Goal: Task Accomplishment & Management: Use online tool/utility

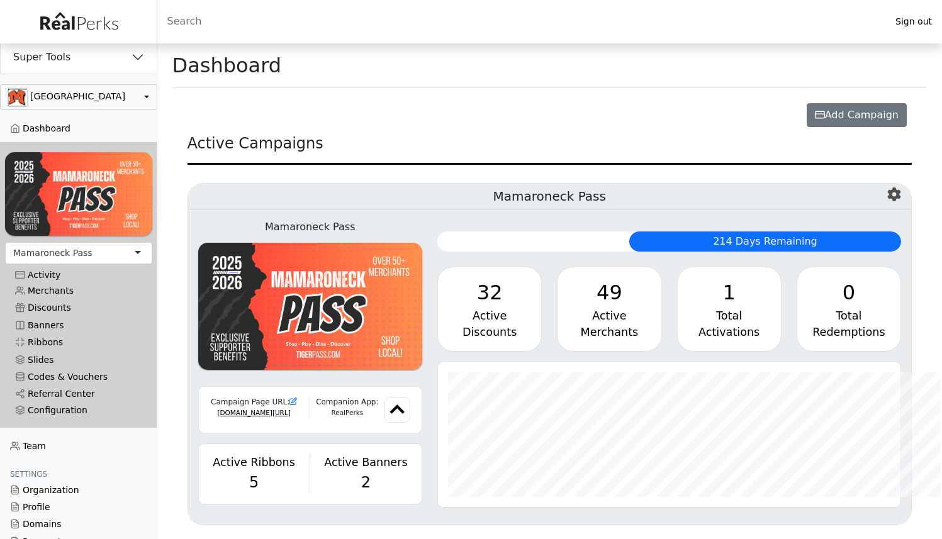
scroll to position [629024, 628707]
click at [113, 65] on button "Super Tools" at bounding box center [79, 57] width 156 height 33
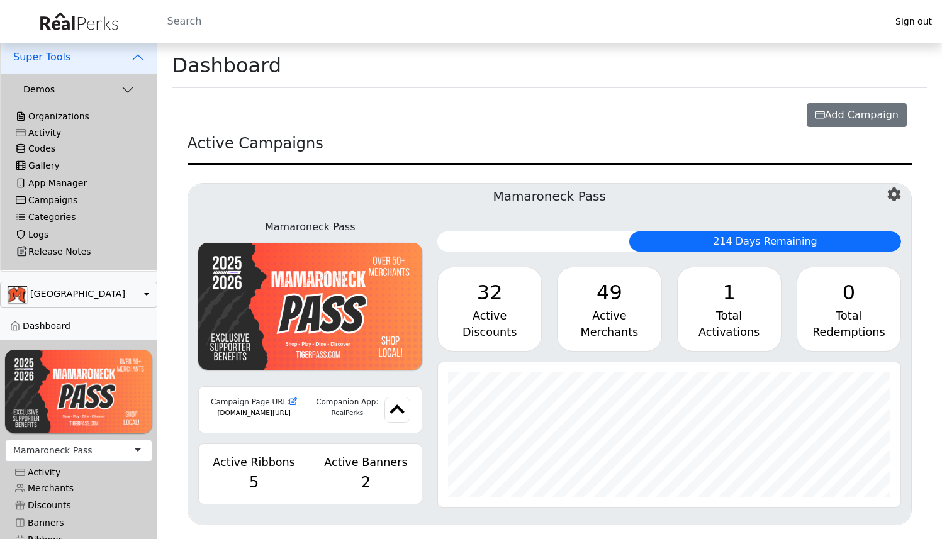
scroll to position [145, 462]
click at [43, 235] on link "Logs" at bounding box center [79, 235] width 146 height 17
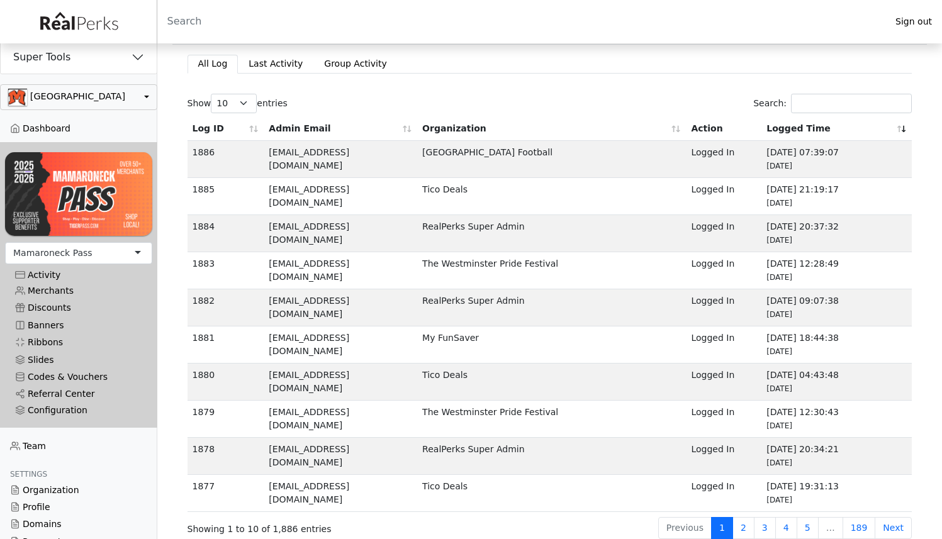
scroll to position [44, 0]
click at [342, 64] on link "Group Activity" at bounding box center [355, 63] width 84 height 18
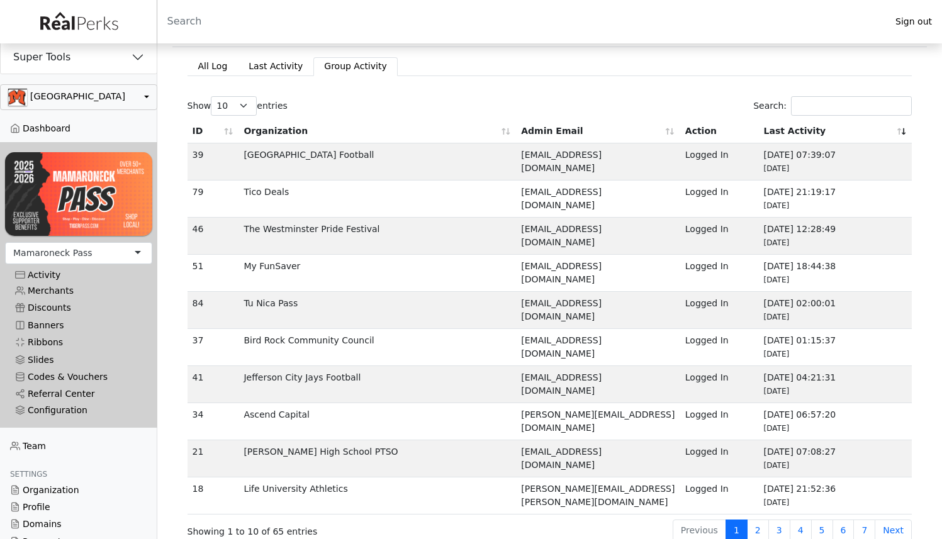
scroll to position [44, 0]
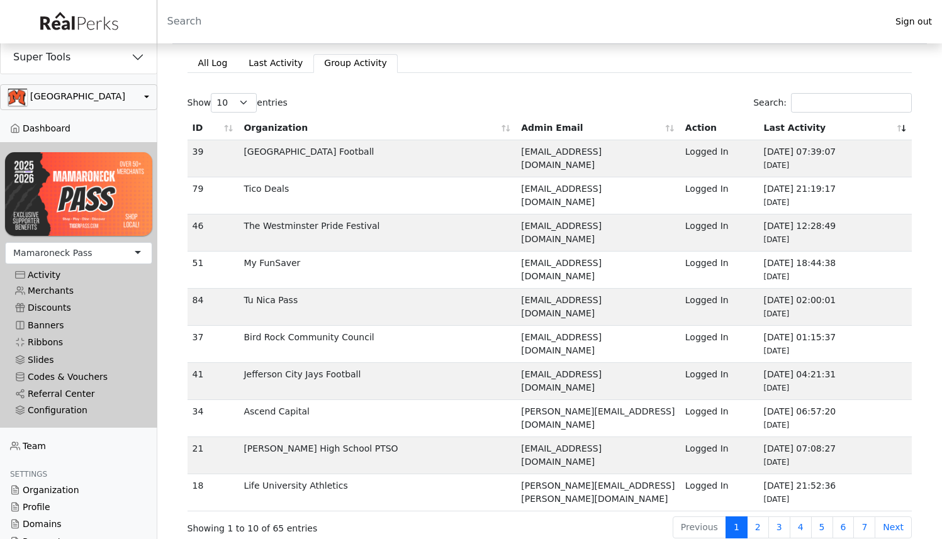
click at [527, 265] on td "[EMAIL_ADDRESS][DOMAIN_NAME]" at bounding box center [598, 270] width 164 height 37
drag, startPoint x: 527, startPoint y: 265, endPoint x: 608, endPoint y: 265, distance: 81.8
click at [608, 265] on td "buzzegreen@gmail.com" at bounding box center [598, 270] width 164 height 37
click at [544, 303] on td "jsandino812@gmail.com" at bounding box center [598, 307] width 164 height 37
drag, startPoint x: 544, startPoint y: 303, endPoint x: 611, endPoint y: 298, distance: 67.5
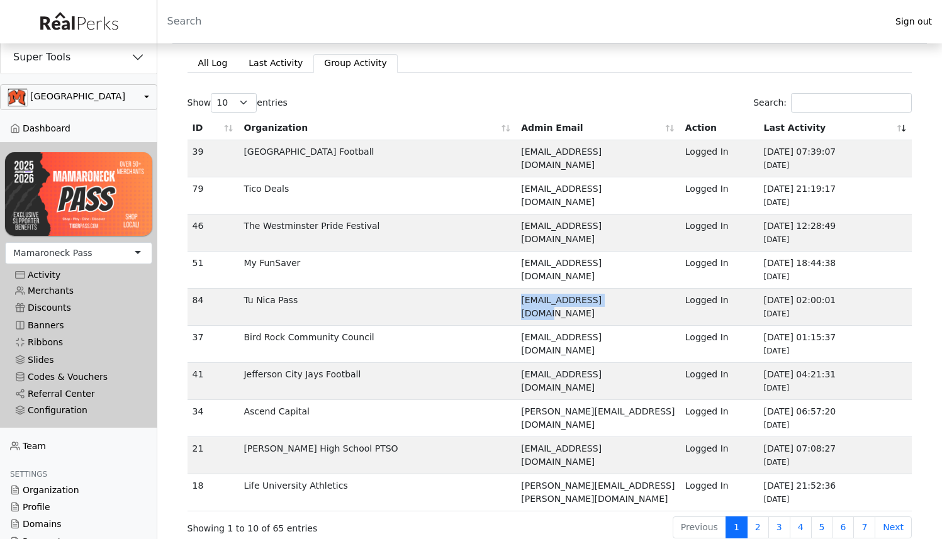
click at [611, 298] on td "jsandino812@gmail.com" at bounding box center [598, 307] width 164 height 37
click at [74, 107] on button "button" at bounding box center [78, 97] width 157 height 26
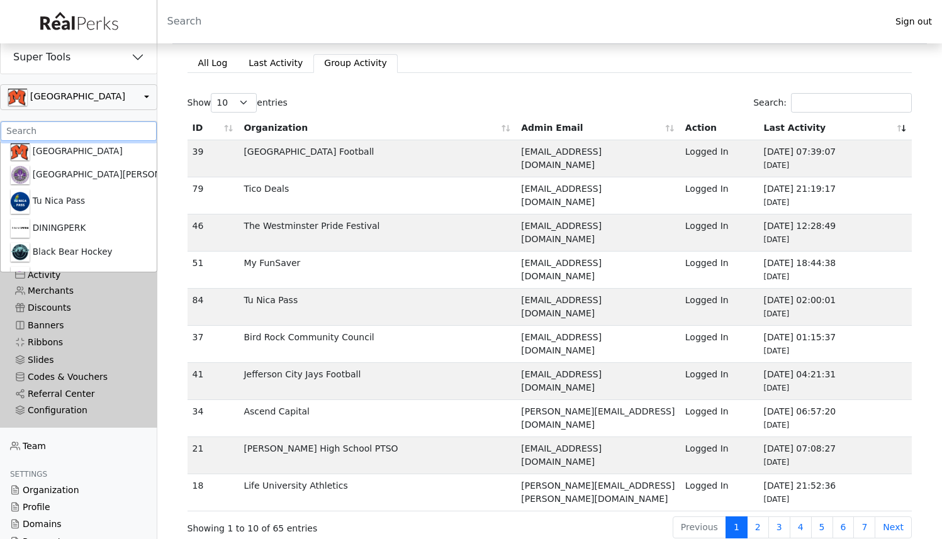
click at [65, 128] on input ".form-control-sm" at bounding box center [79, 131] width 156 height 20
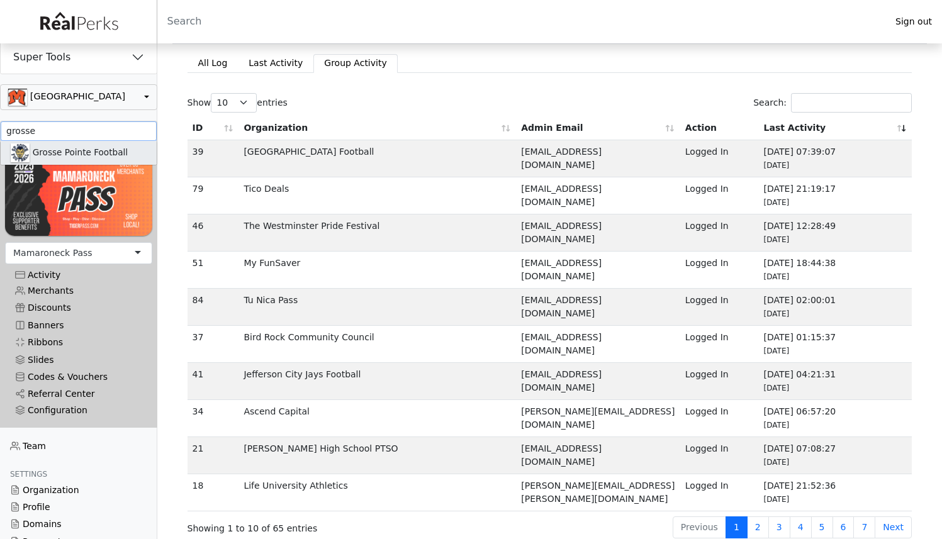
type input "grosse"
click at [66, 155] on link "Grosse Pointe Football" at bounding box center [79, 153] width 156 height 24
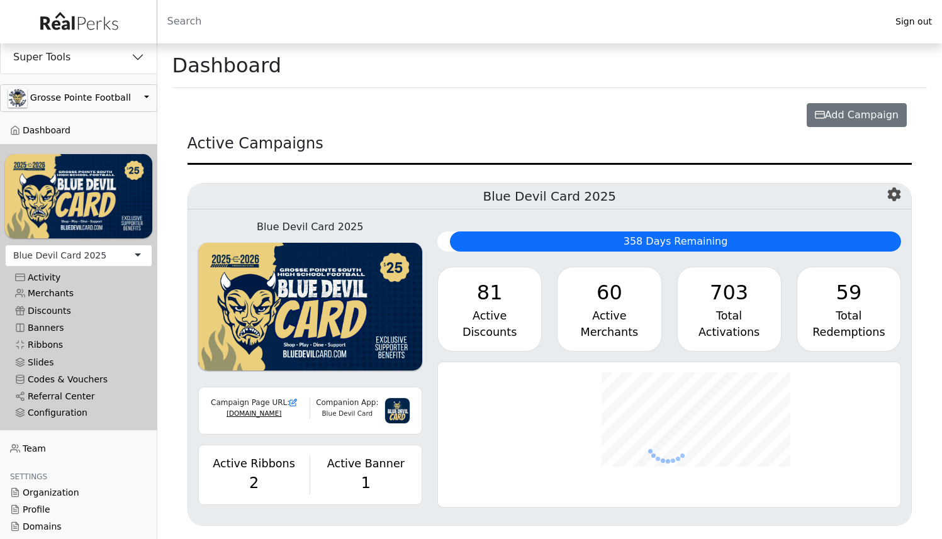
scroll to position [145, 462]
click at [731, 303] on div "703" at bounding box center [729, 292] width 83 height 30
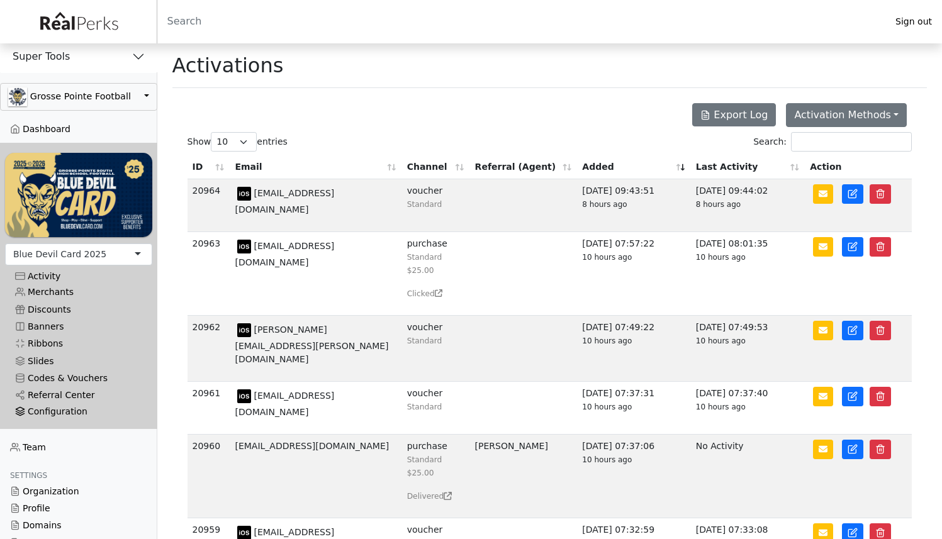
click at [72, 408] on div "Configuration" at bounding box center [78, 411] width 127 height 11
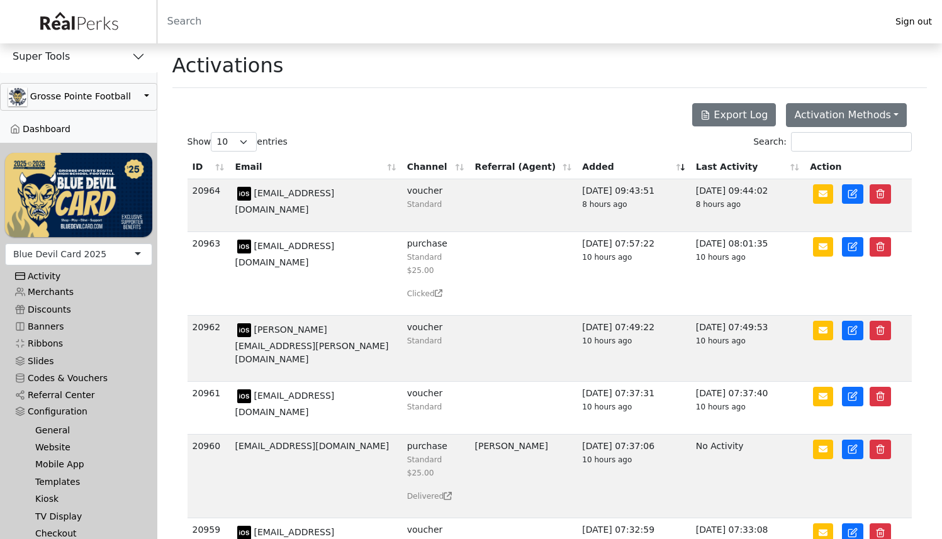
click at [38, 271] on div "Activity" at bounding box center [78, 276] width 127 height 11
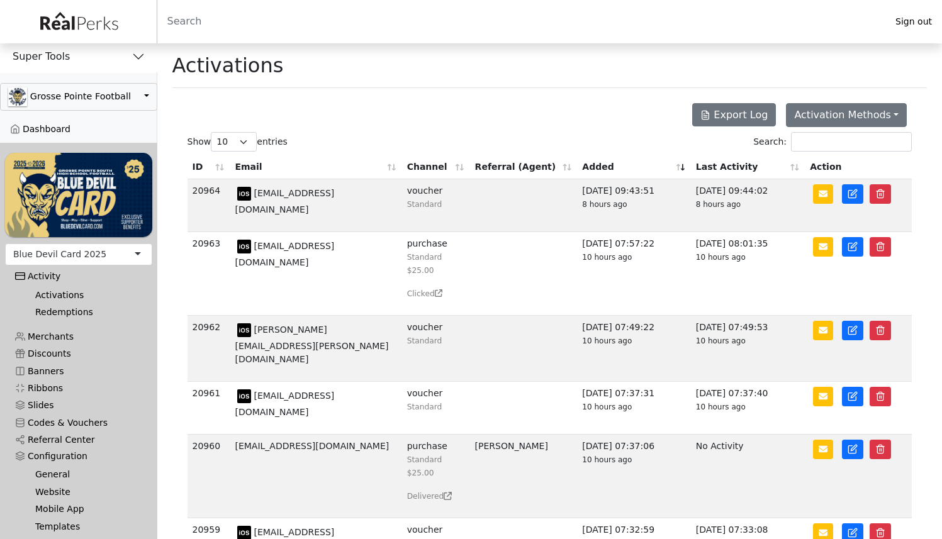
click at [42, 288] on link "Activations" at bounding box center [83, 295] width 117 height 17
